Goal: Information Seeking & Learning: Understand process/instructions

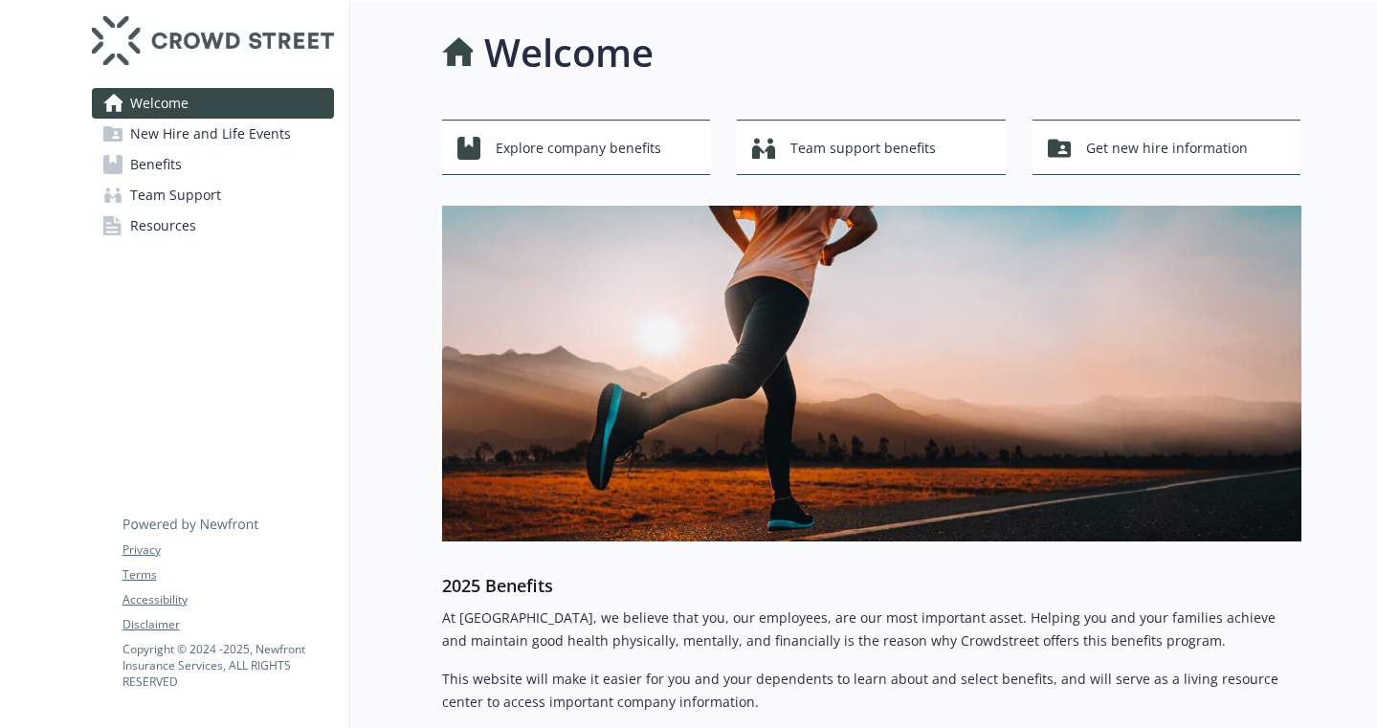
click at [142, 162] on span "Benefits" at bounding box center [156, 164] width 52 height 31
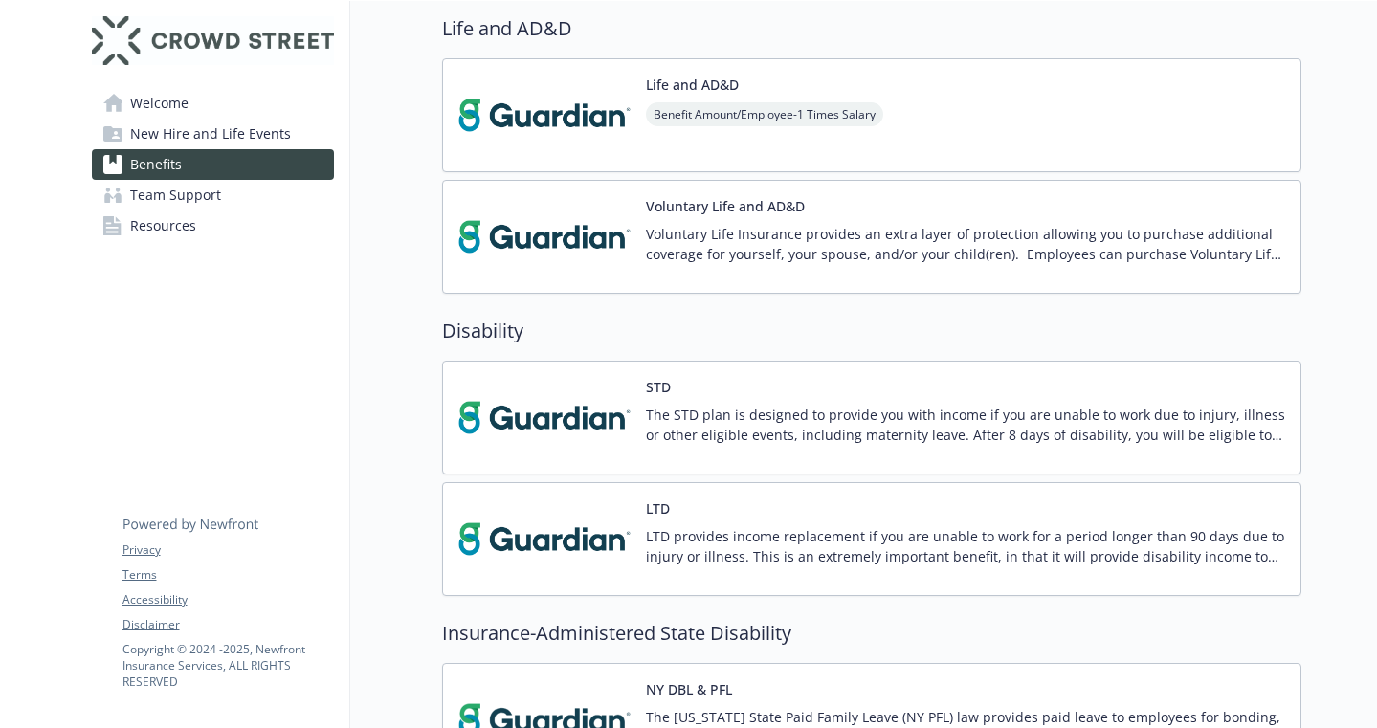
scroll to position [885, 0]
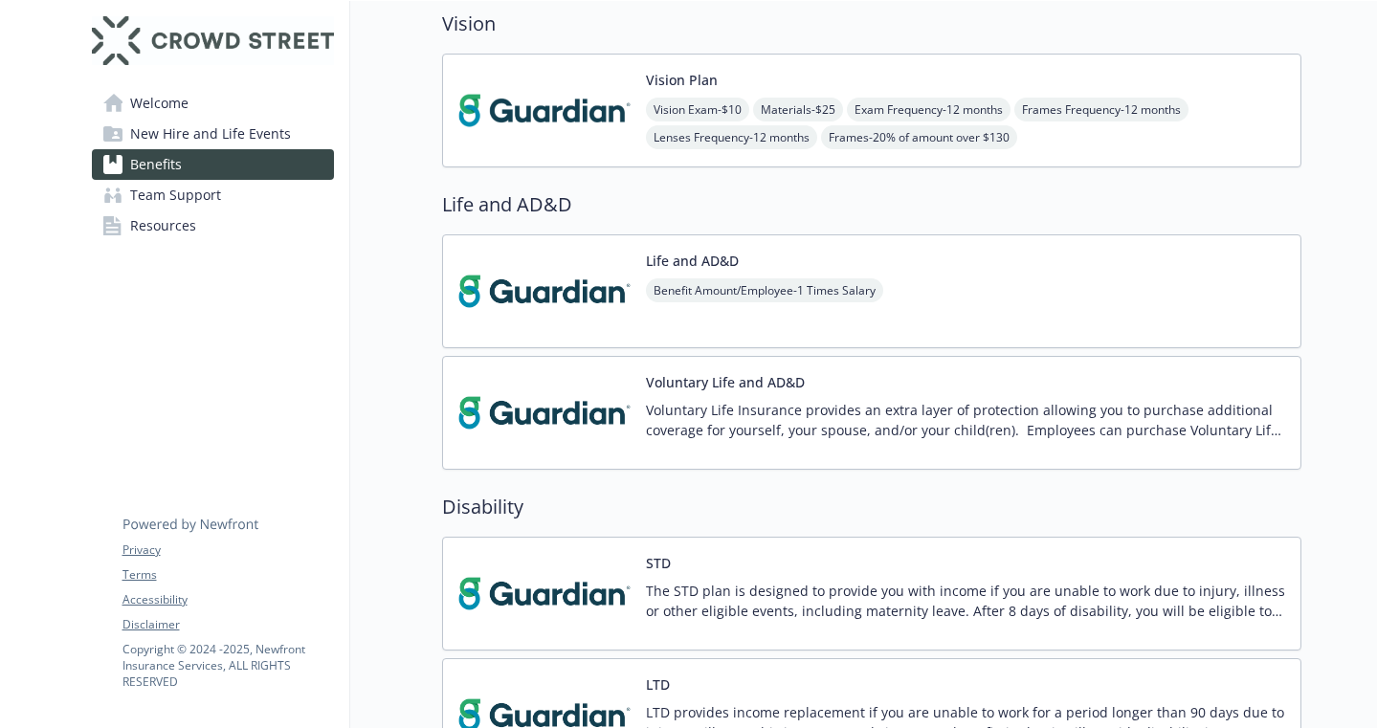
click at [194, 210] on link "Resources" at bounding box center [213, 225] width 242 height 31
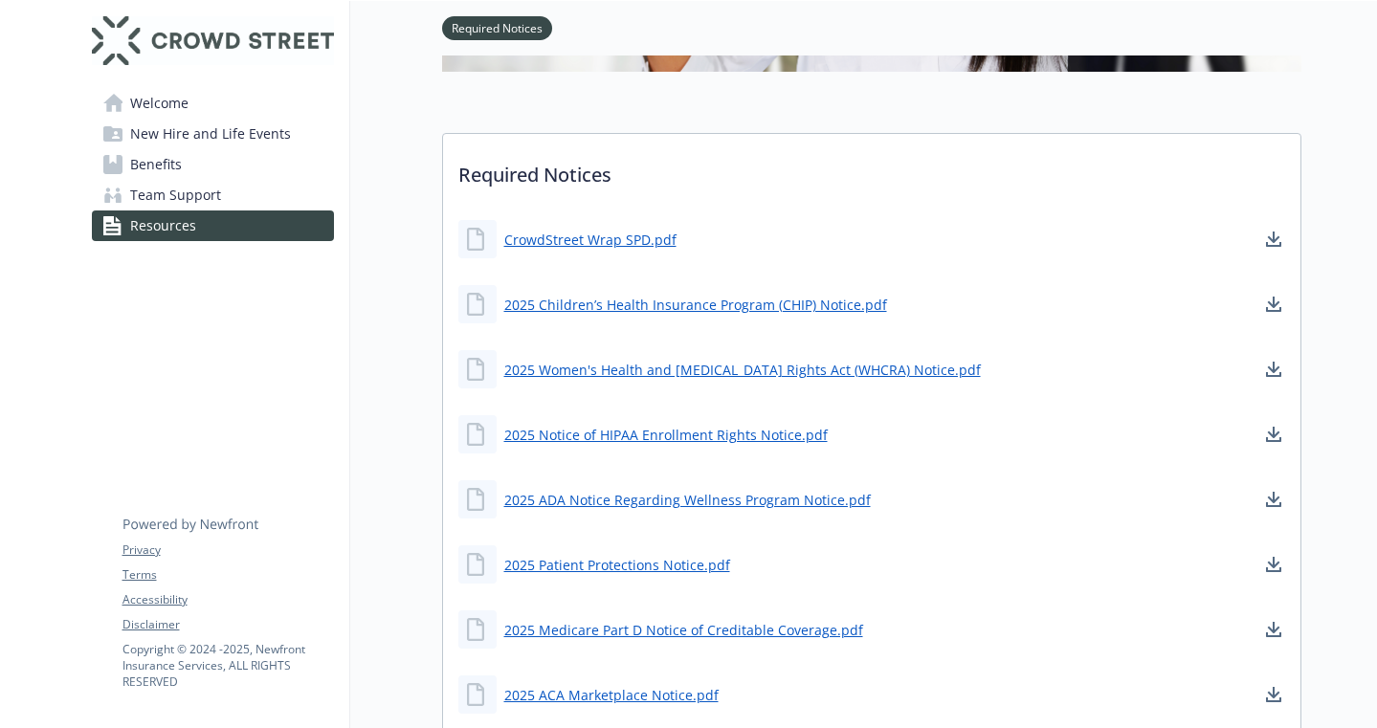
scroll to position [774, 0]
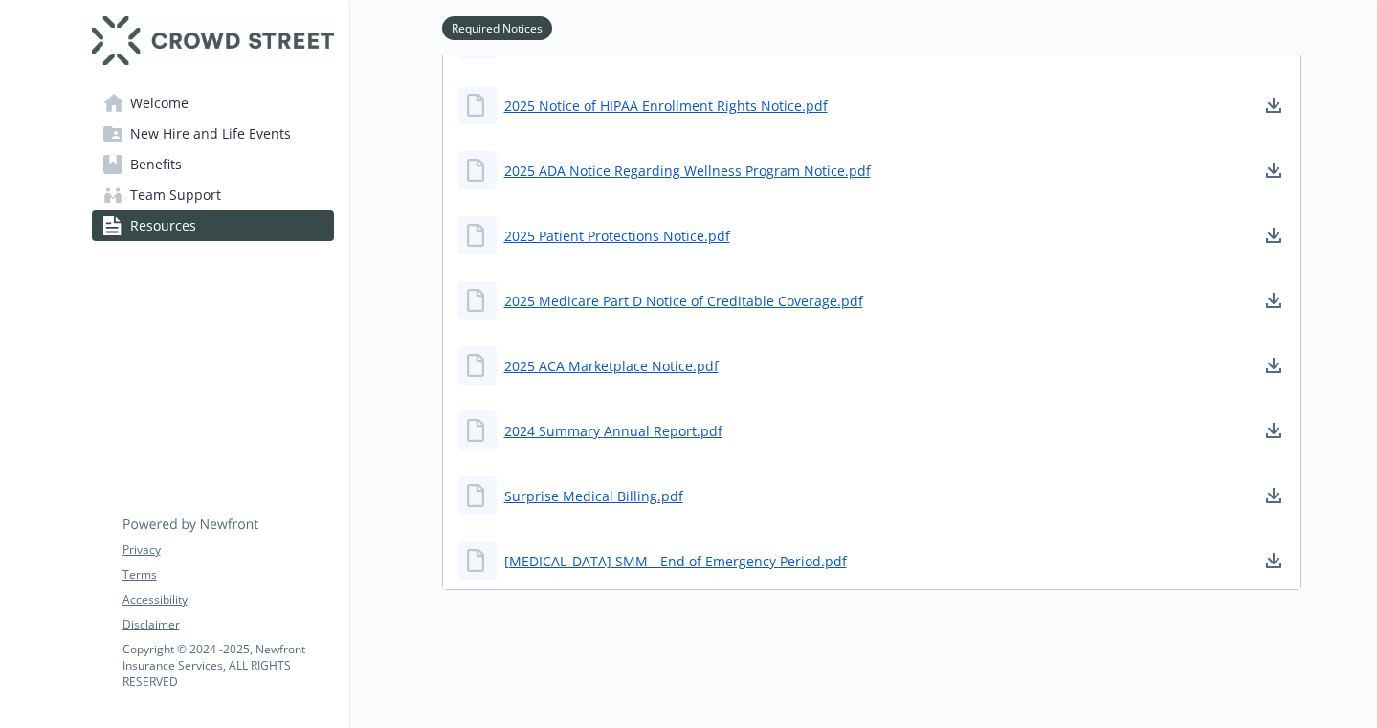
click at [210, 133] on span "New Hire and Life Events" at bounding box center [210, 134] width 161 height 31
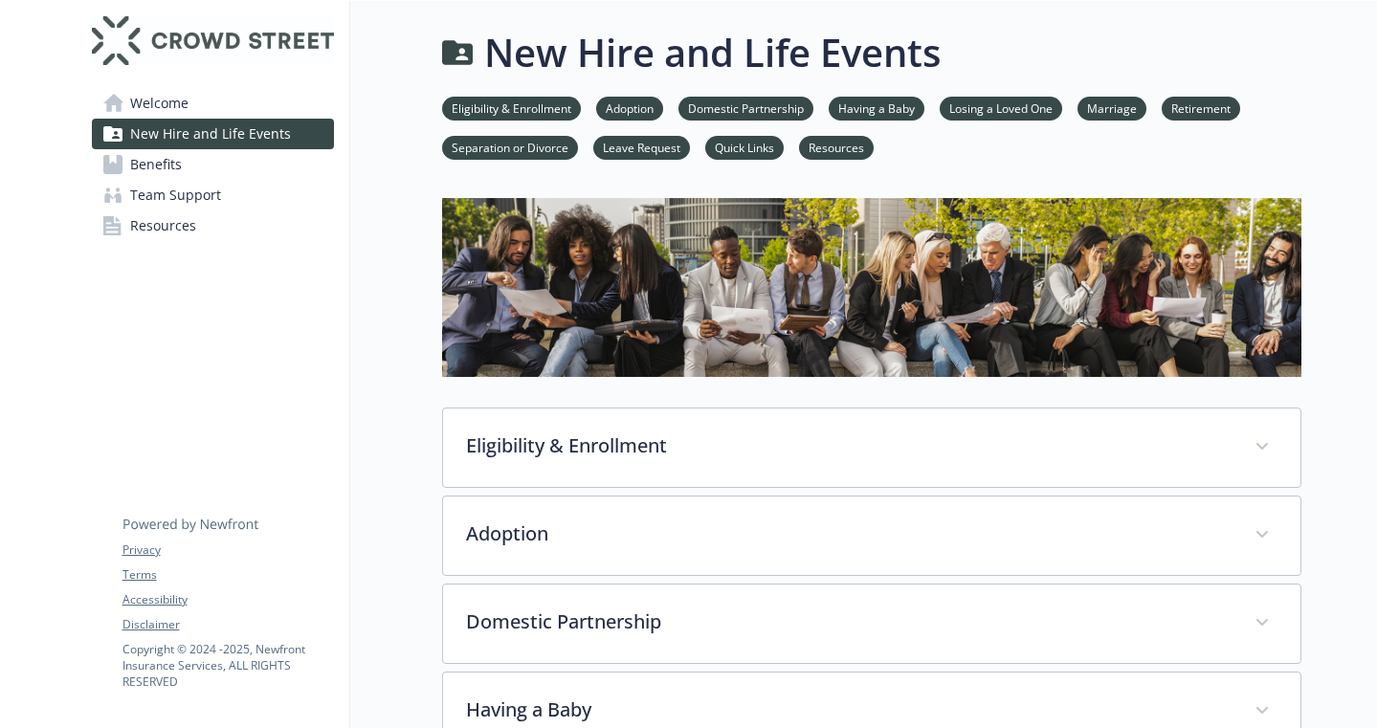
click at [641, 141] on link "Leave Request" at bounding box center [641, 147] width 97 height 18
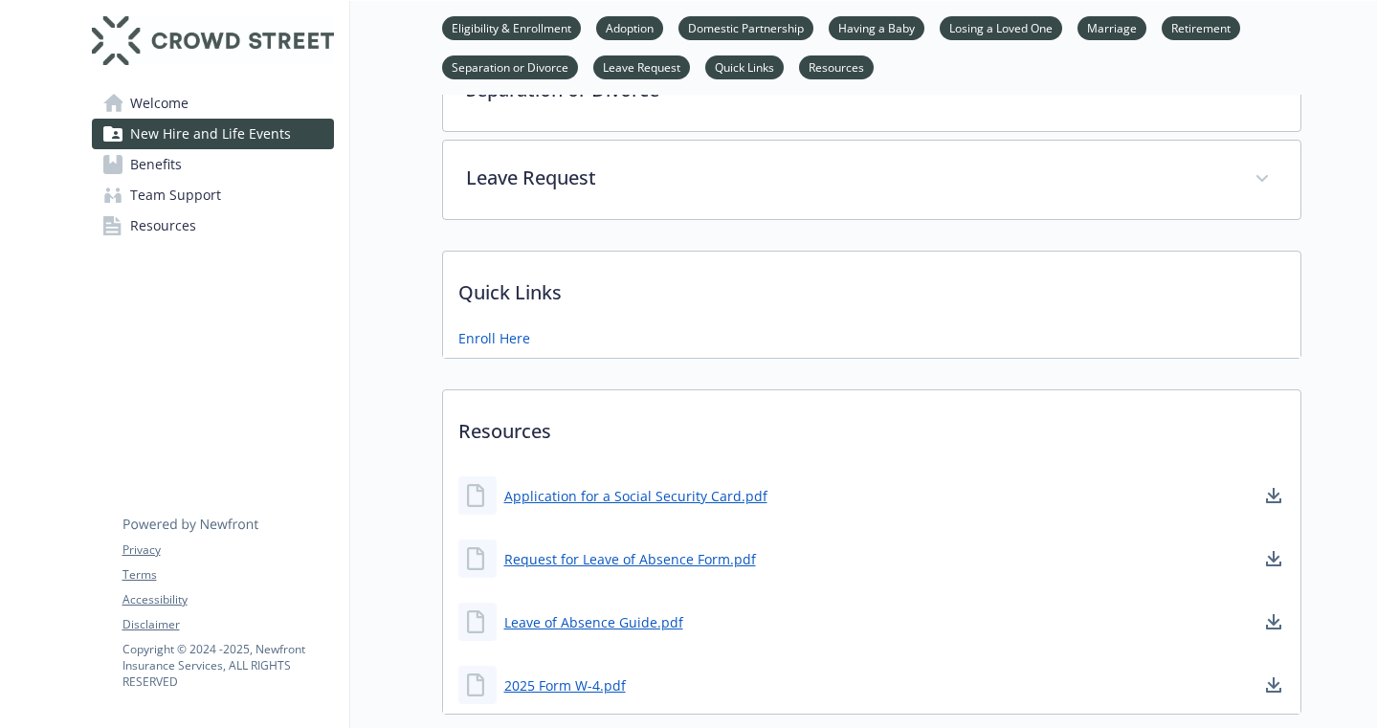
scroll to position [1013, 14]
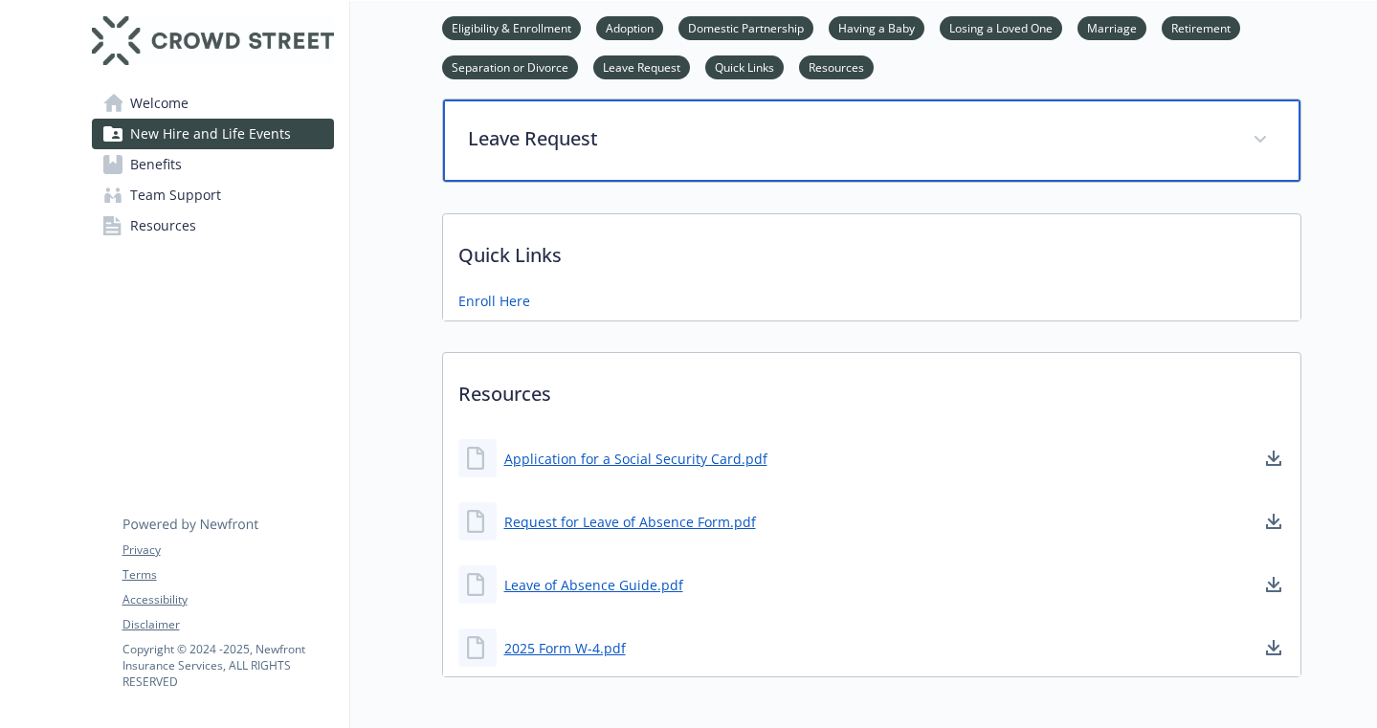
click at [640, 145] on p "Leave Request" at bounding box center [849, 138] width 762 height 29
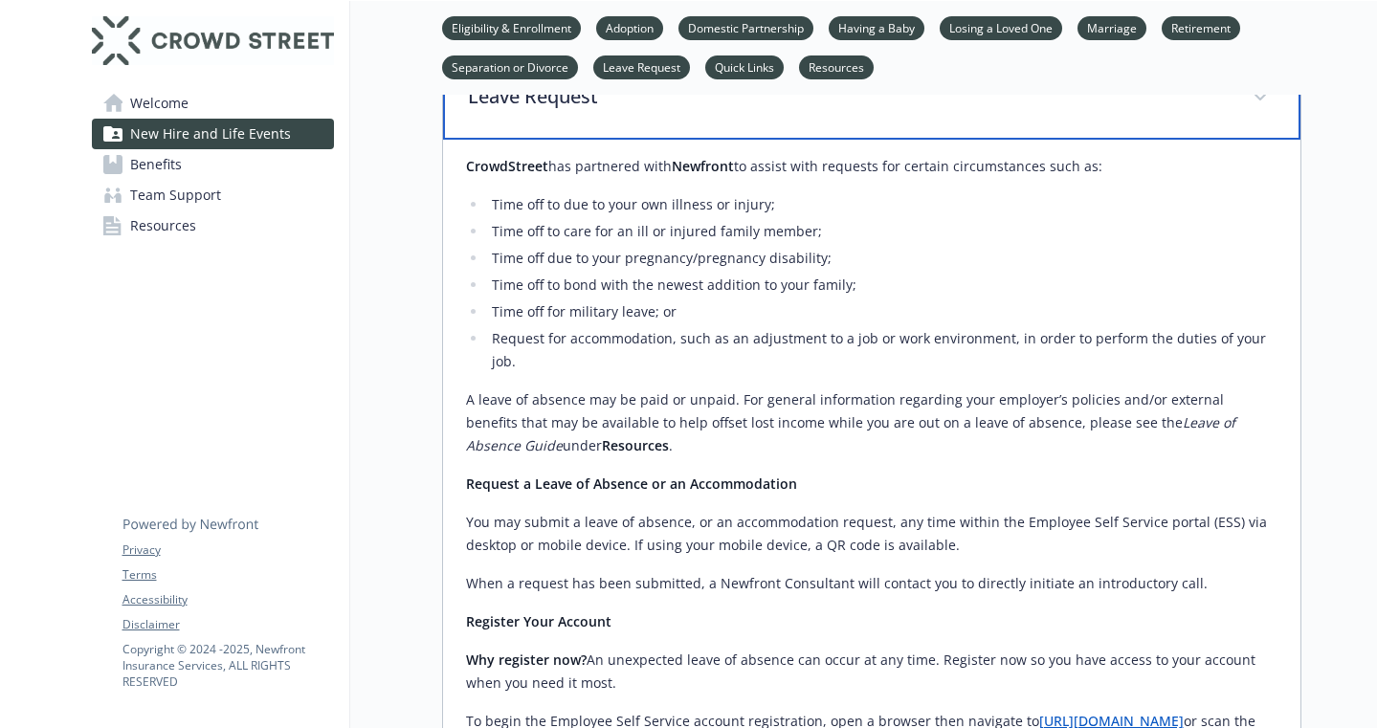
scroll to position [1060, 14]
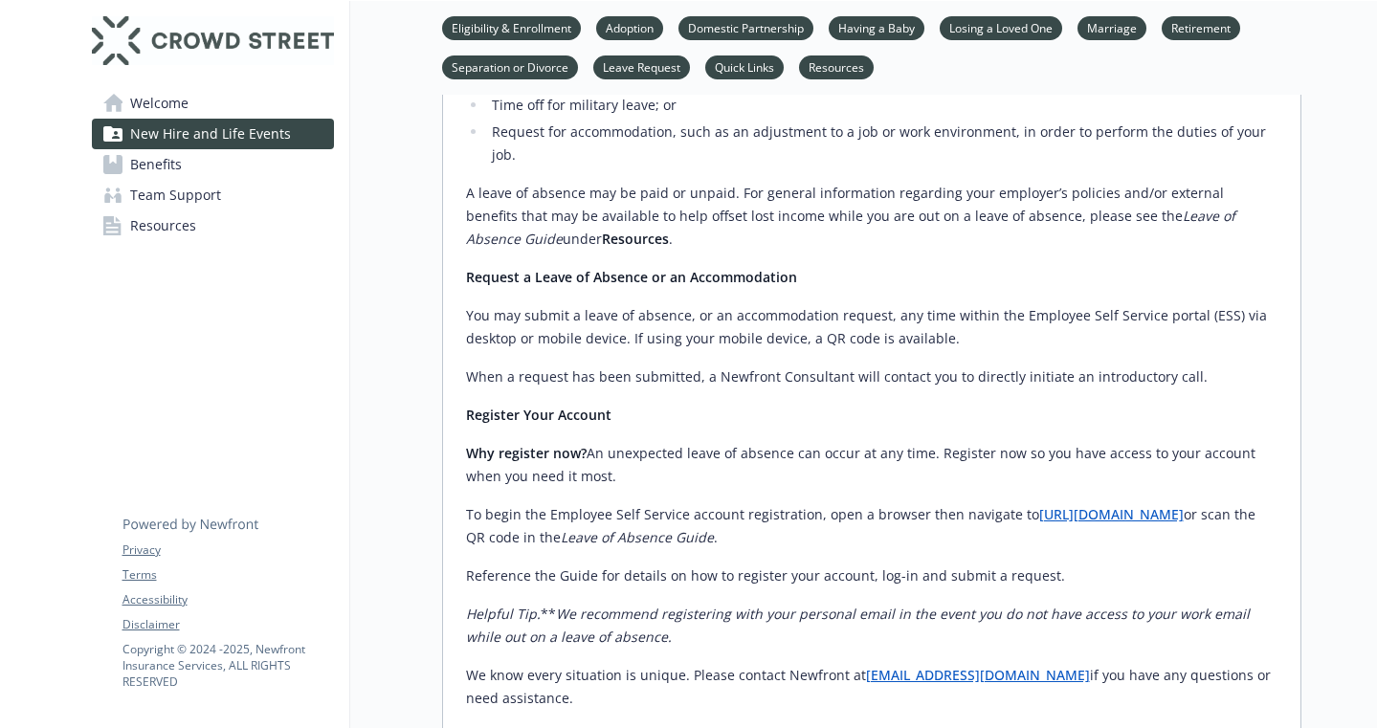
click at [170, 234] on span "Resources" at bounding box center [163, 225] width 66 height 31
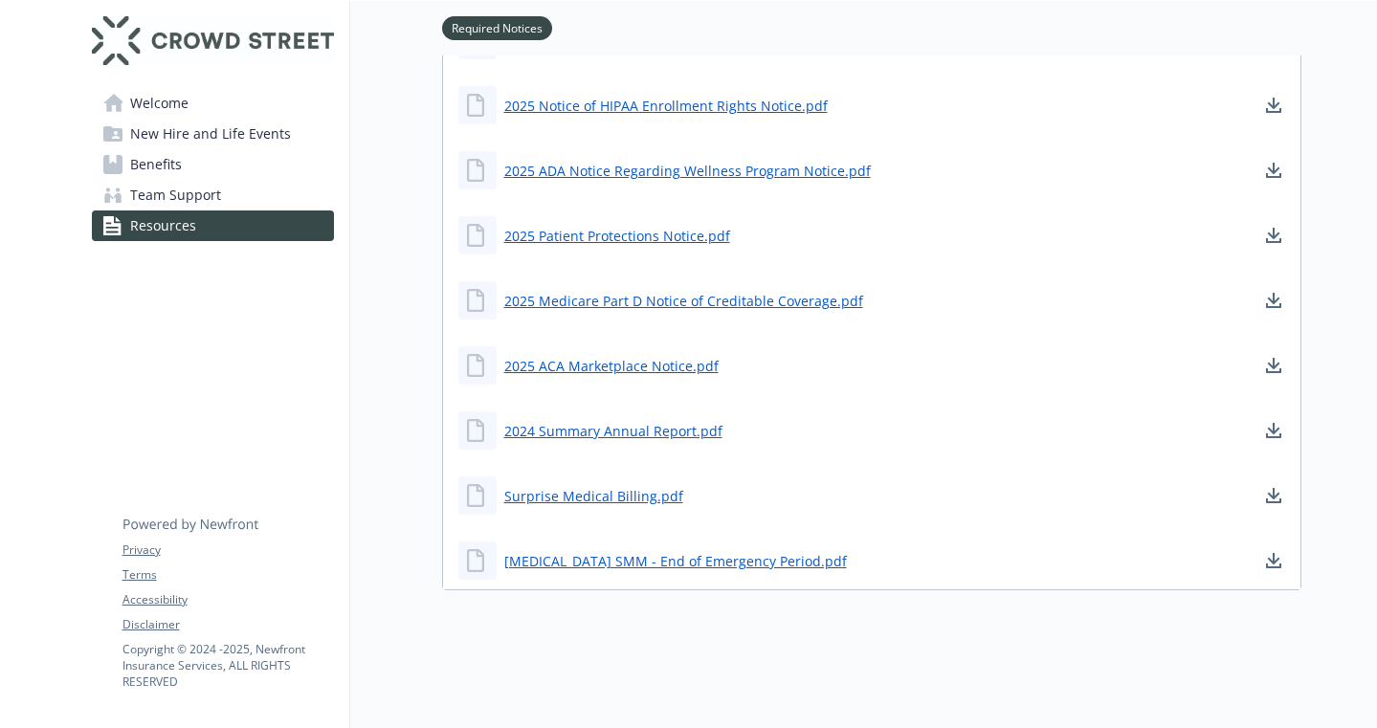
scroll to position [774, 14]
click at [172, 107] on span "Welcome" at bounding box center [159, 103] width 58 height 31
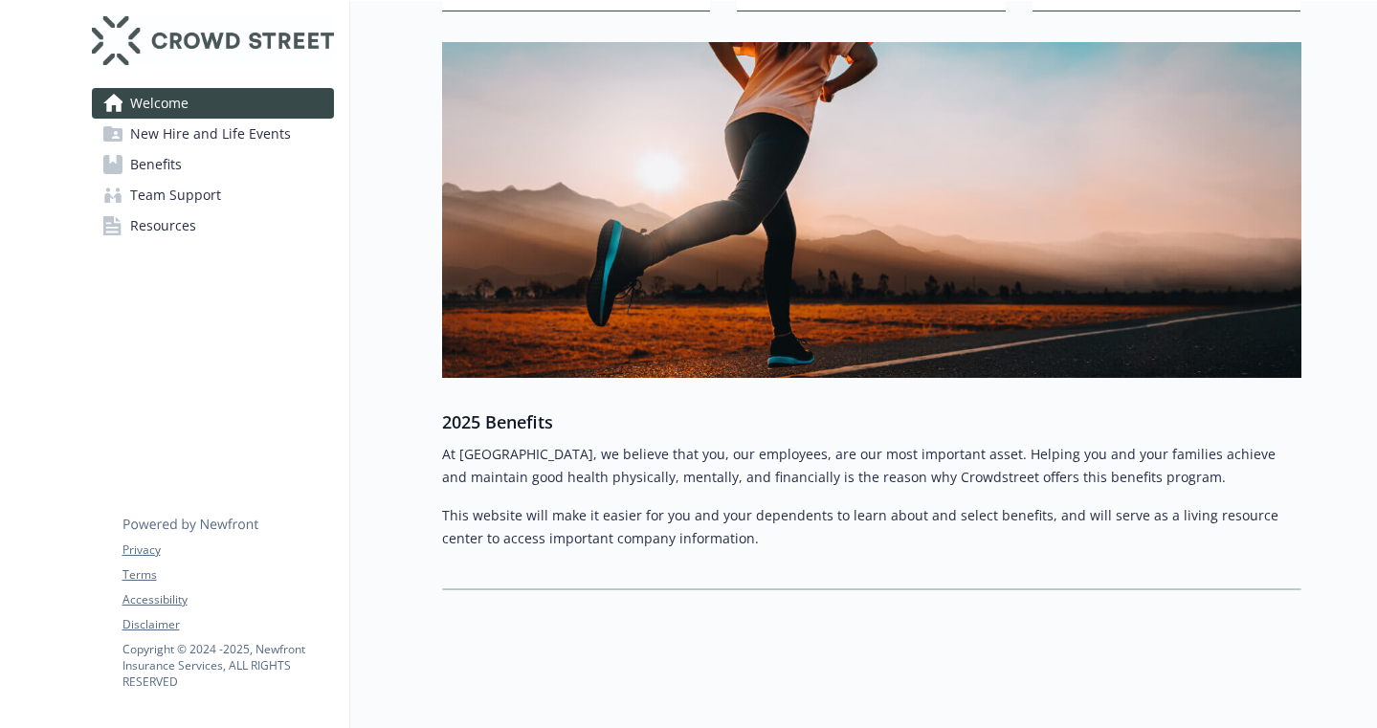
scroll to position [178, 14]
